Goal: Task Accomplishment & Management: Manage account settings

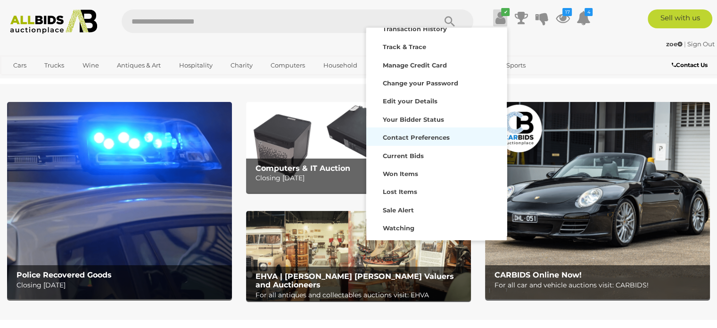
scroll to position [45, 0]
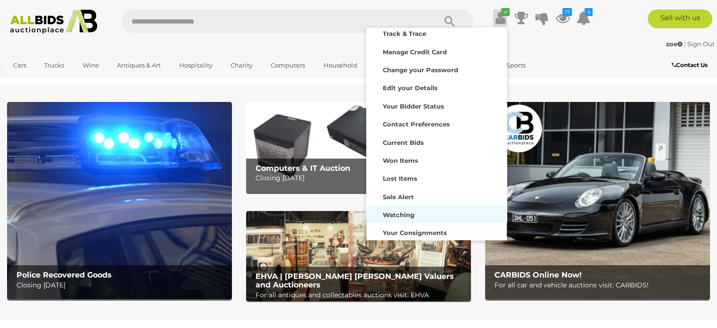
click at [419, 211] on div "Watching" at bounding box center [437, 213] width 136 height 13
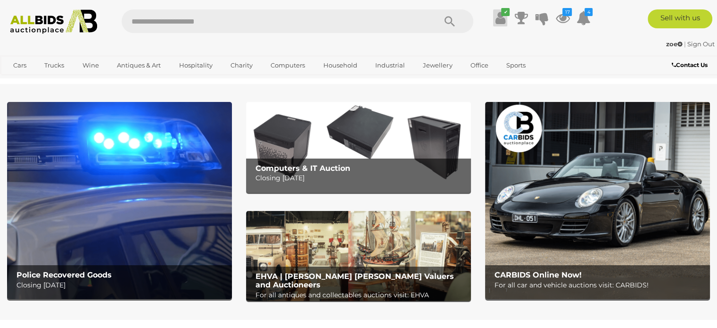
click at [499, 22] on icon at bounding box center [501, 17] width 10 height 17
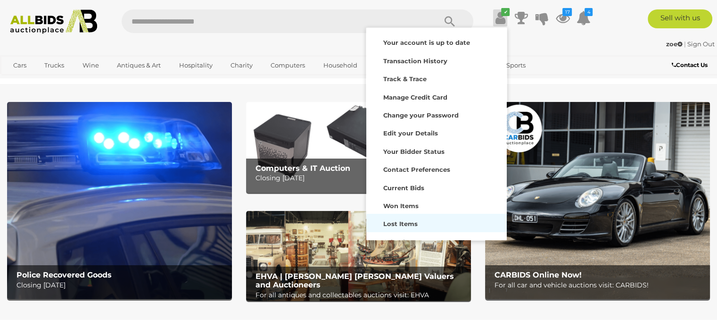
scroll to position [45, 0]
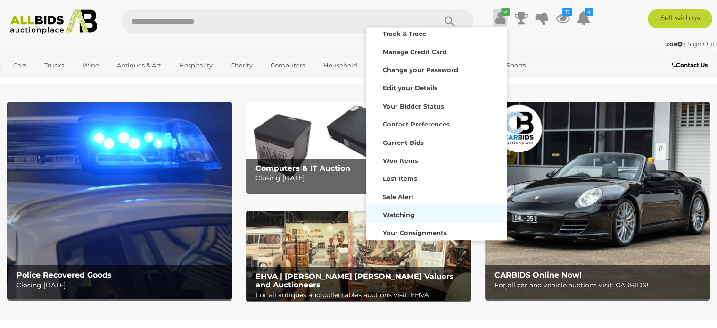
click at [404, 209] on div "Watching" at bounding box center [437, 213] width 136 height 13
